Goal: Task Accomplishment & Management: Complete application form

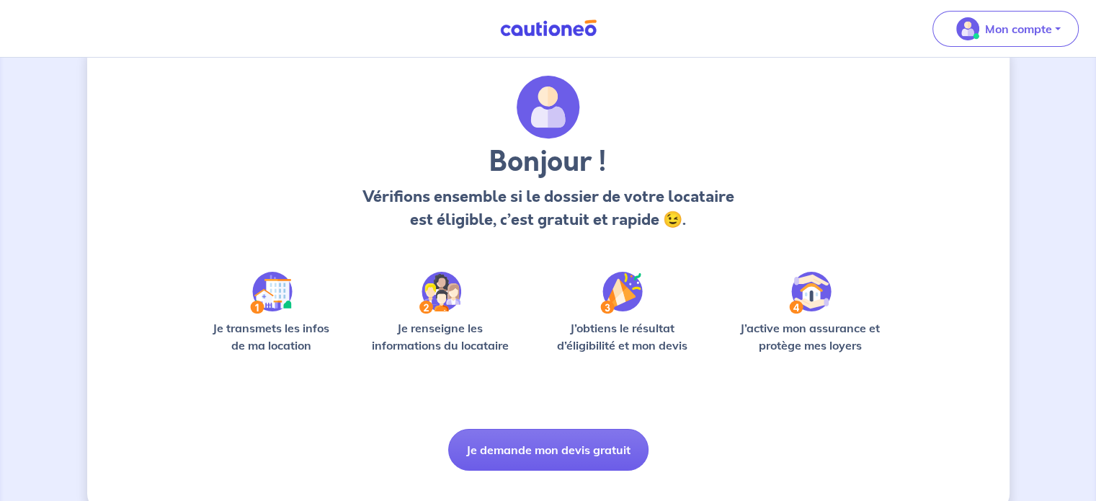
scroll to position [61, 0]
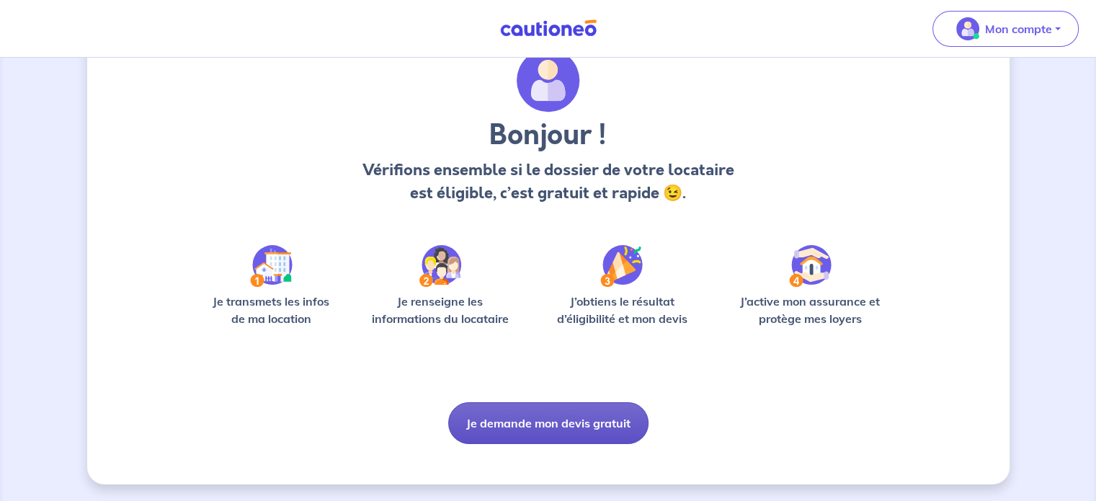
click at [559, 421] on button "Je demande mon devis gratuit" at bounding box center [548, 423] width 200 height 42
